Goal: Task Accomplishment & Management: Complete application form

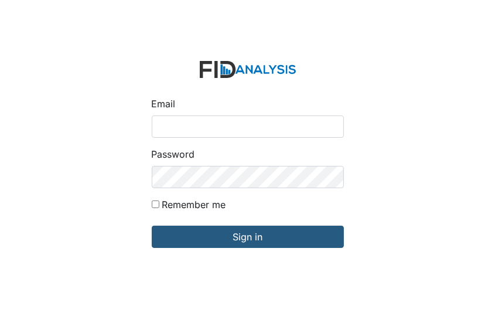
click at [158, 127] on input "Email" at bounding box center [248, 126] width 192 height 22
type input "[EMAIL_ADDRESS][DOMAIN_NAME]"
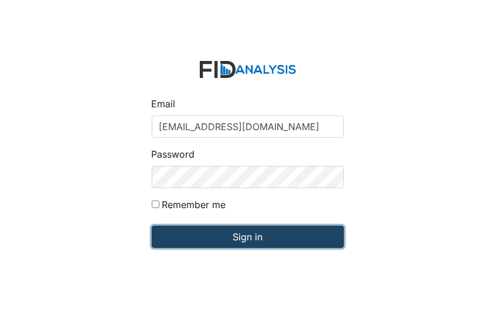
click at [235, 238] on input "Sign in" at bounding box center [248, 236] width 192 height 22
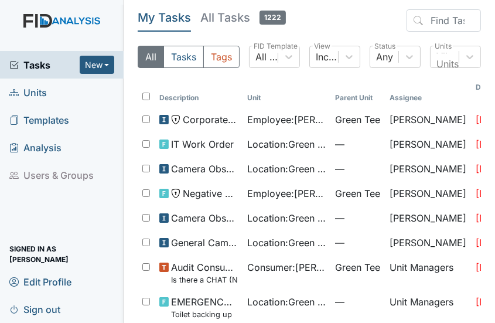
click at [49, 89] on link "Units" at bounding box center [62, 92] width 124 height 28
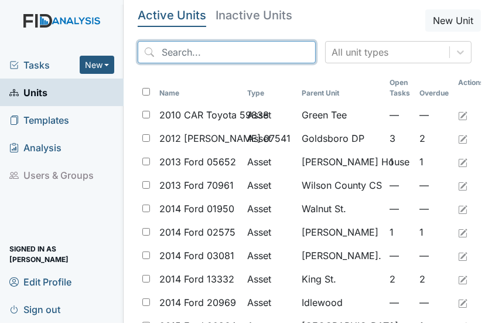
click at [174, 50] on input "search" at bounding box center [227, 52] width 178 height 22
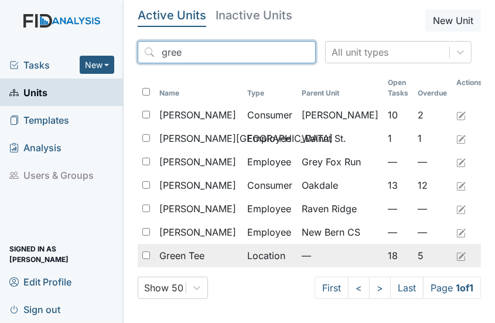
type input "gree"
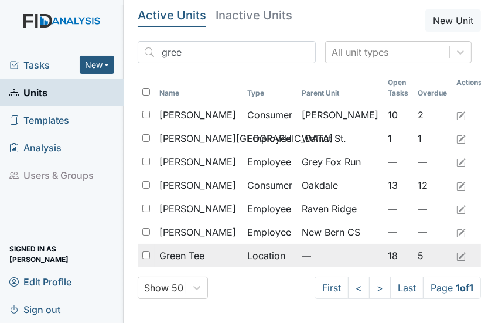
click at [145, 253] on input "checkbox" at bounding box center [146, 255] width 8 height 8
checkbox input "true"
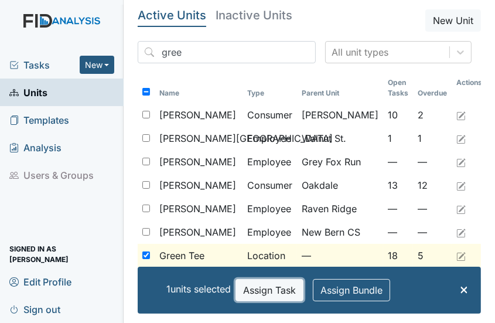
click at [252, 290] on button "Assign Task" at bounding box center [269, 290] width 68 height 22
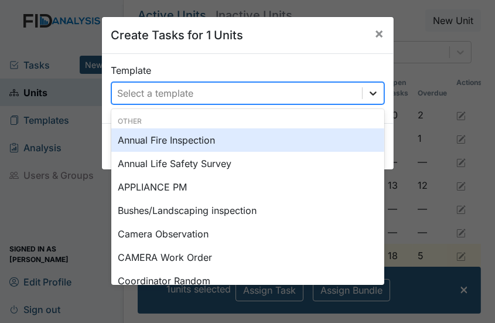
click at [371, 94] on icon at bounding box center [373, 93] width 12 height 12
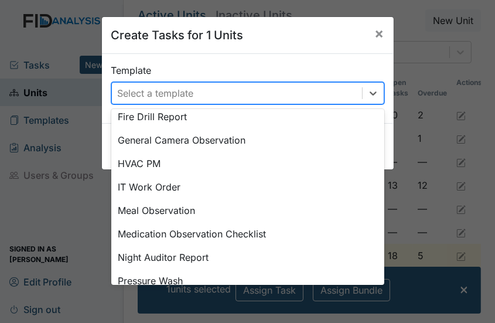
scroll to position [289, 0]
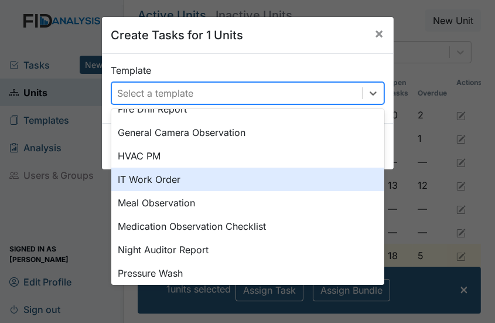
click at [156, 173] on div "IT Work Order" at bounding box center [247, 178] width 273 height 23
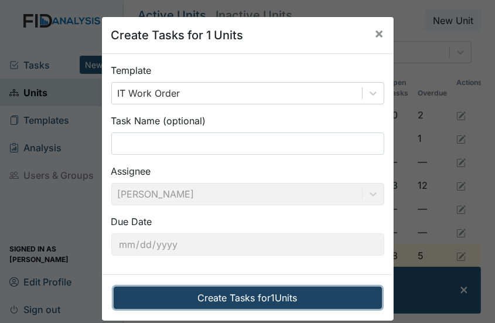
click at [261, 294] on button "Create Tasks for 1 Units" at bounding box center [248, 297] width 268 height 22
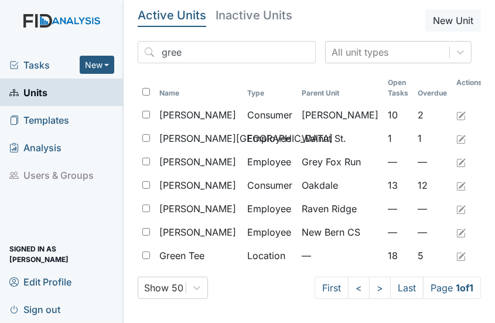
click at [44, 70] on span "Tasks" at bounding box center [44, 65] width 70 height 14
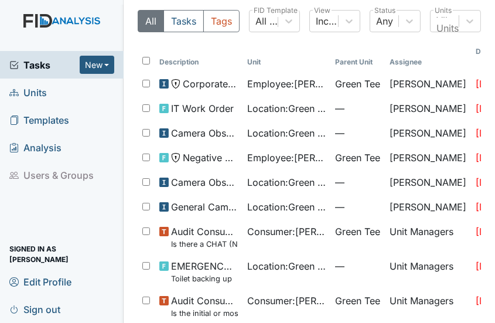
scroll to position [47, 0]
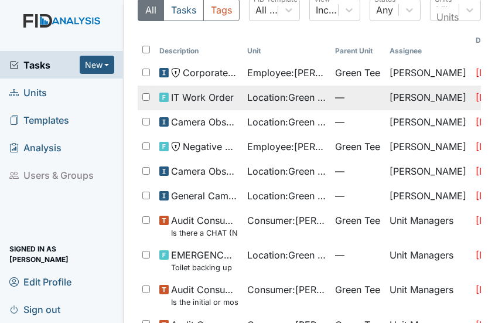
click at [440, 86] on td "[PERSON_NAME]" at bounding box center [428, 97] width 86 height 25
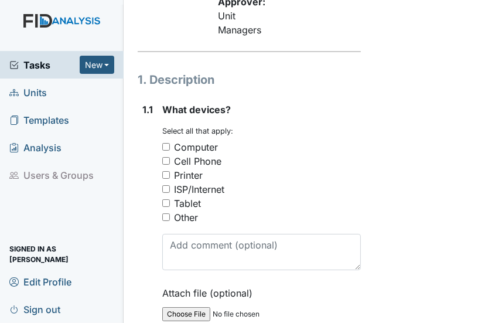
scroll to position [176, 0]
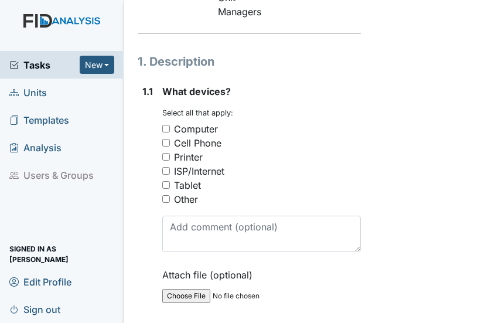
click at [166, 132] on input "Computer" at bounding box center [166, 129] width 8 height 8
checkbox input "true"
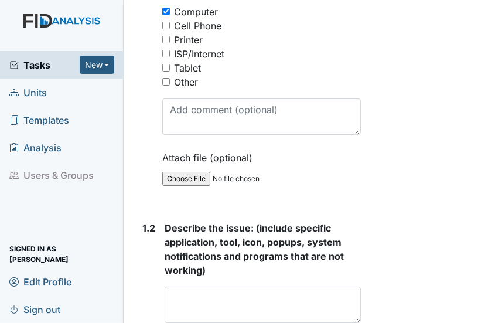
scroll to position [351, 0]
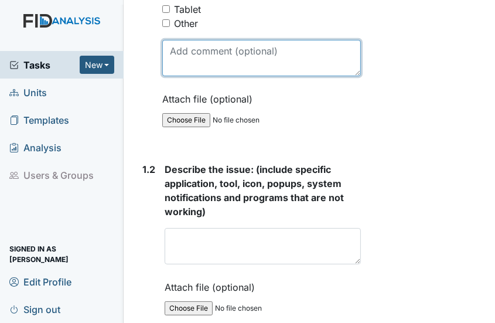
click at [181, 76] on textarea at bounding box center [261, 58] width 198 height 36
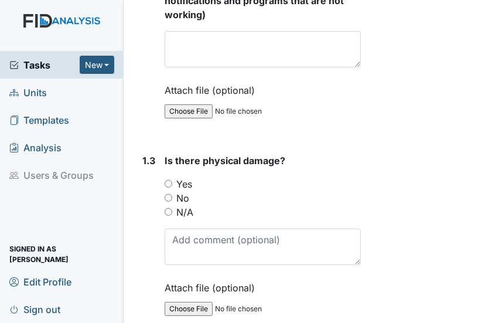
scroll to position [585, 0]
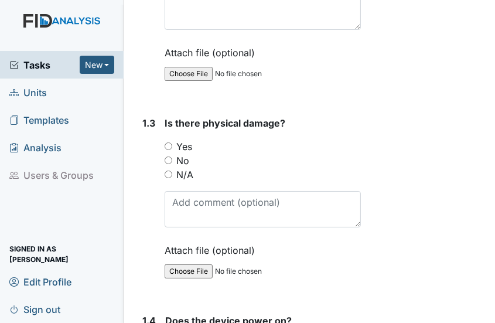
type textarea "computer in the med room"
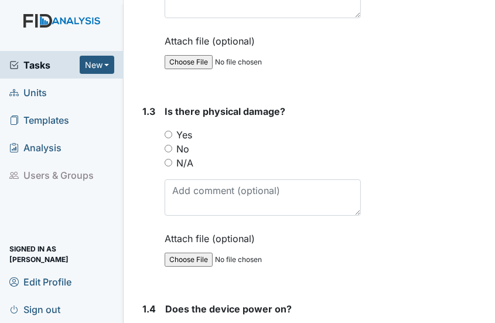
click at [167, 152] on input "No" at bounding box center [168, 149] width 8 height 8
radio input "true"
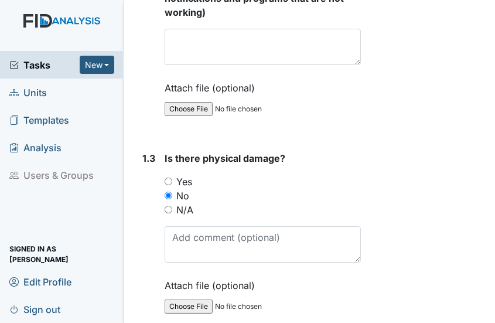
scroll to position [527, 0]
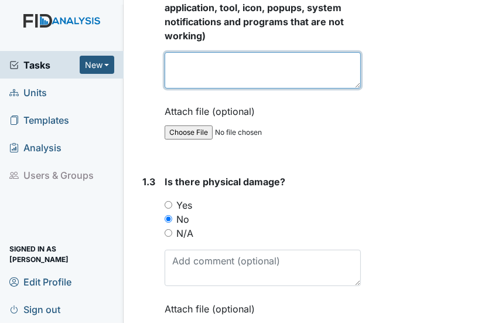
click at [188, 88] on textarea at bounding box center [262, 70] width 196 height 36
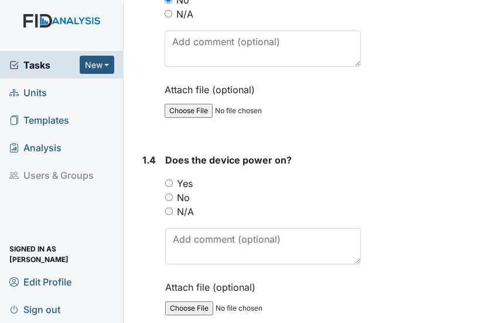
scroll to position [761, 0]
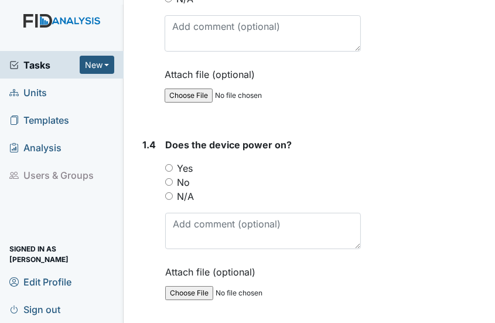
type textarea "stop working and have to restart."
click at [166, 186] on input "No" at bounding box center [169, 182] width 8 height 8
radio input "true"
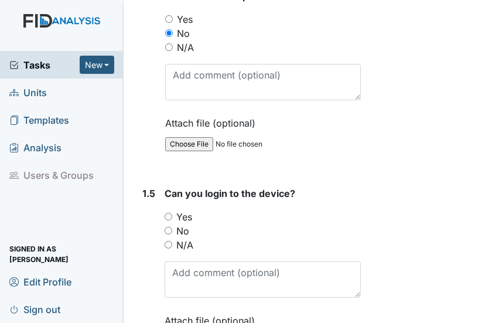
scroll to position [937, 0]
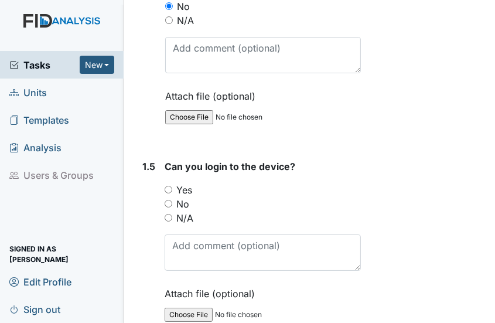
click at [167, 193] on input "Yes" at bounding box center [168, 190] width 8 height 8
radio input "true"
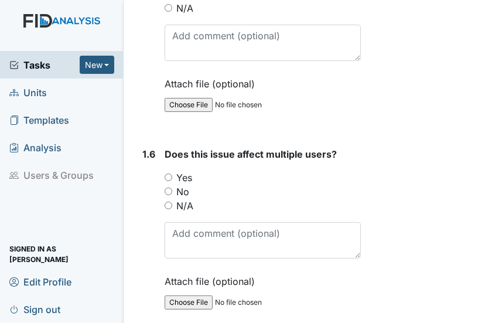
scroll to position [1171, 0]
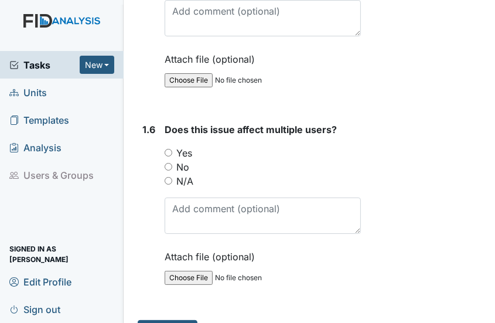
click at [169, 156] on input "Yes" at bounding box center [168, 153] width 8 height 8
radio input "true"
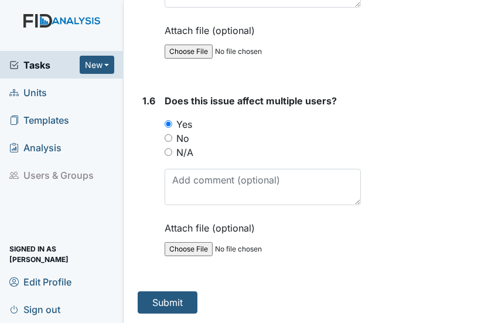
scroll to position [1232, 0]
click at [180, 291] on button "Submit" at bounding box center [168, 302] width 60 height 22
